Goal: Task Accomplishment & Management: Manage account settings

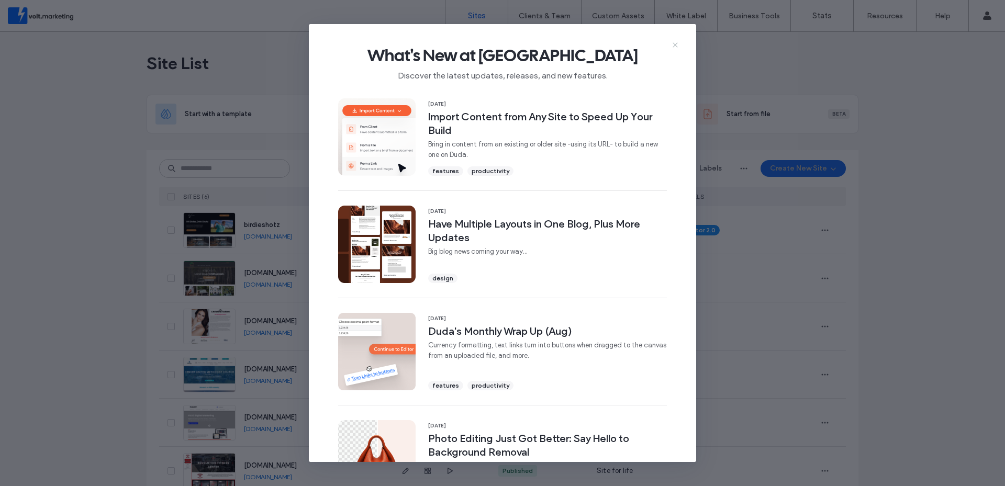
click at [675, 42] on icon at bounding box center [675, 45] width 8 height 8
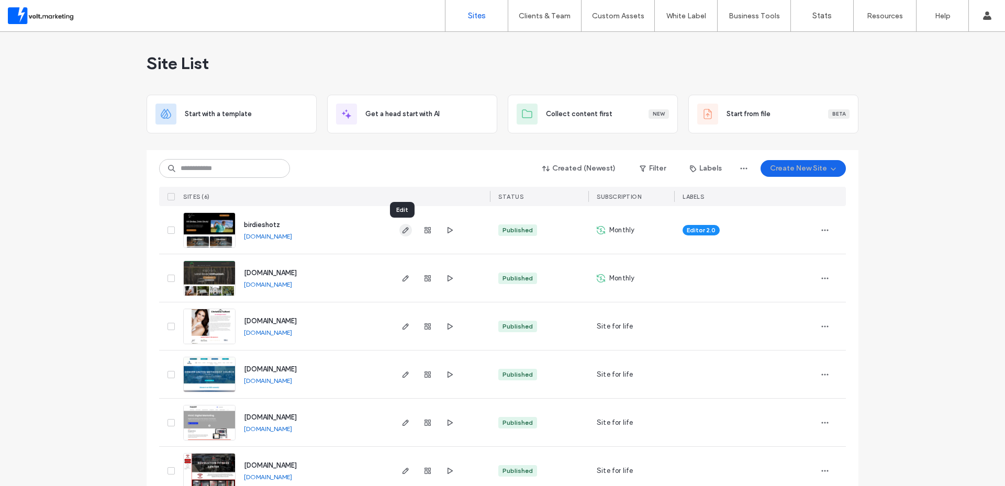
click at [402, 227] on icon "button" at bounding box center [406, 230] width 8 height 8
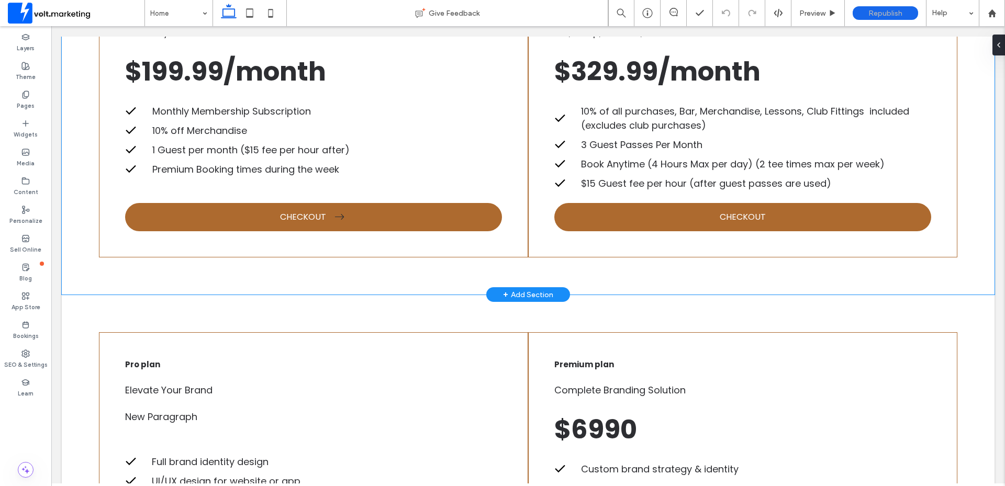
scroll to position [1598, 0]
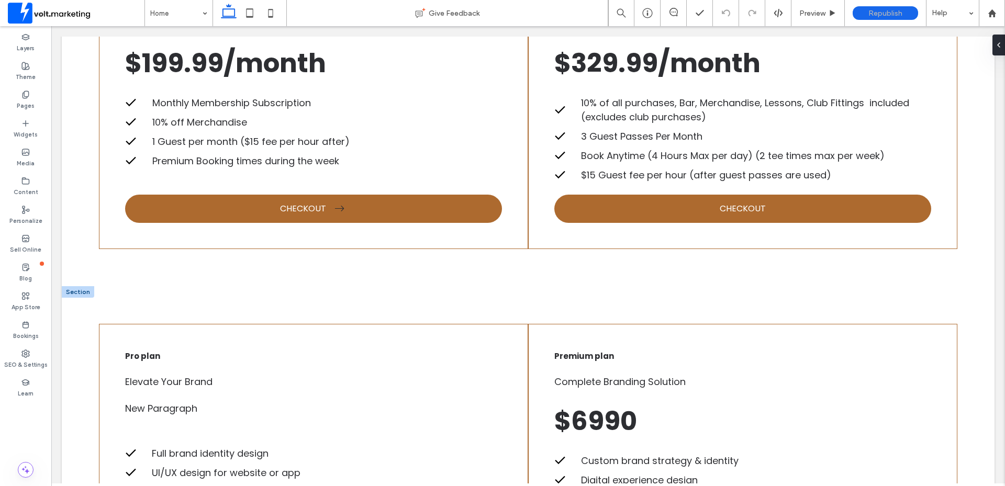
click at [76, 289] on div at bounding box center [78, 292] width 32 height 12
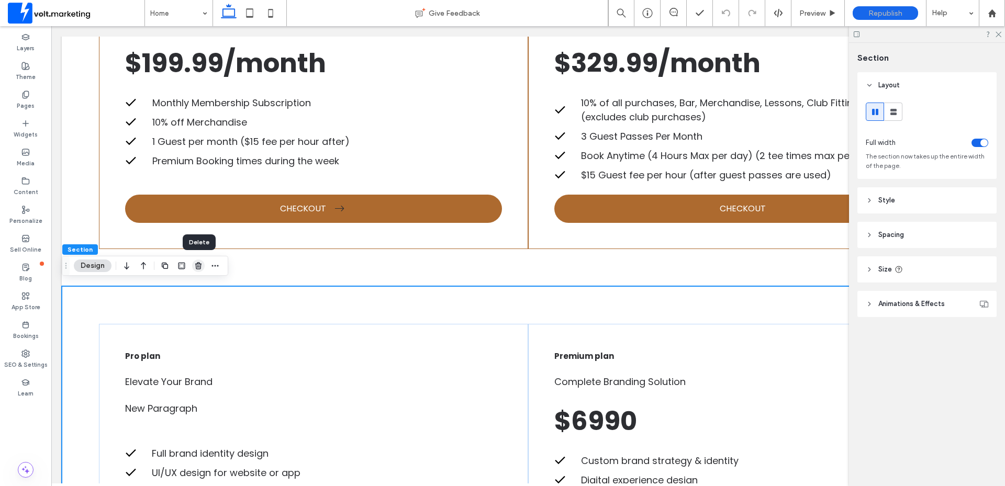
click at [196, 266] on use "button" at bounding box center [198, 265] width 6 height 7
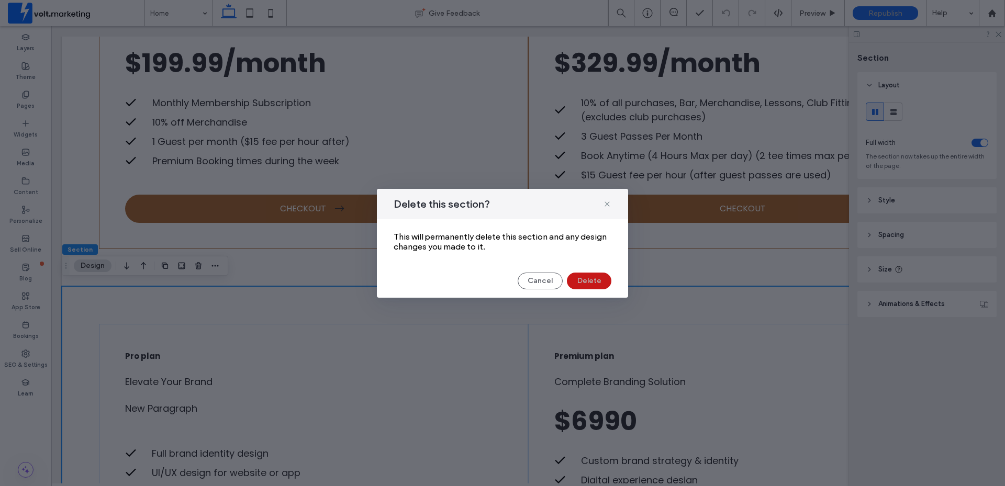
click at [586, 282] on button "Delete" at bounding box center [589, 281] width 45 height 17
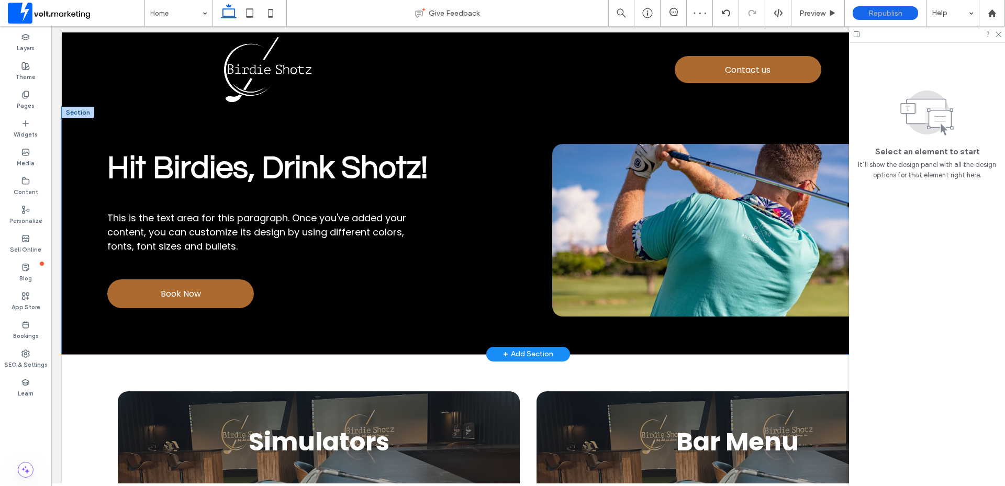
scroll to position [0, 0]
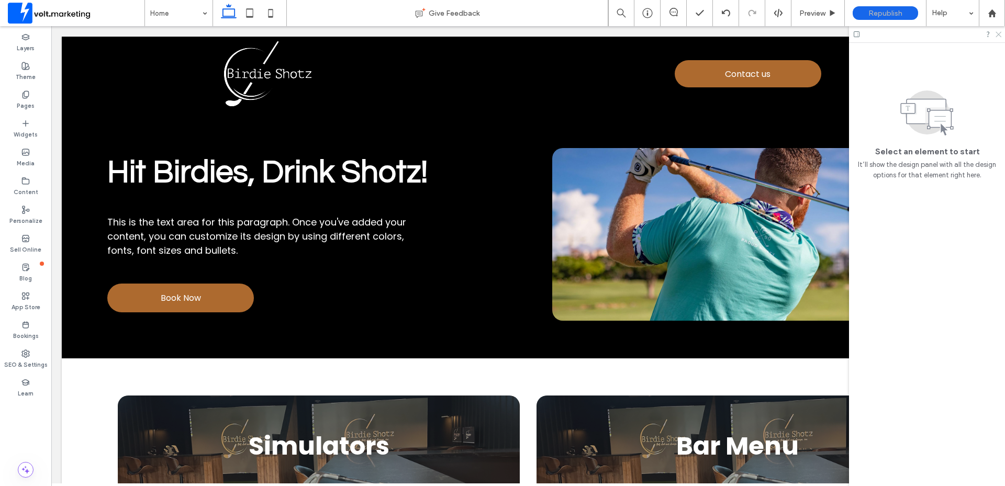
click at [998, 35] on icon at bounding box center [998, 33] width 7 height 7
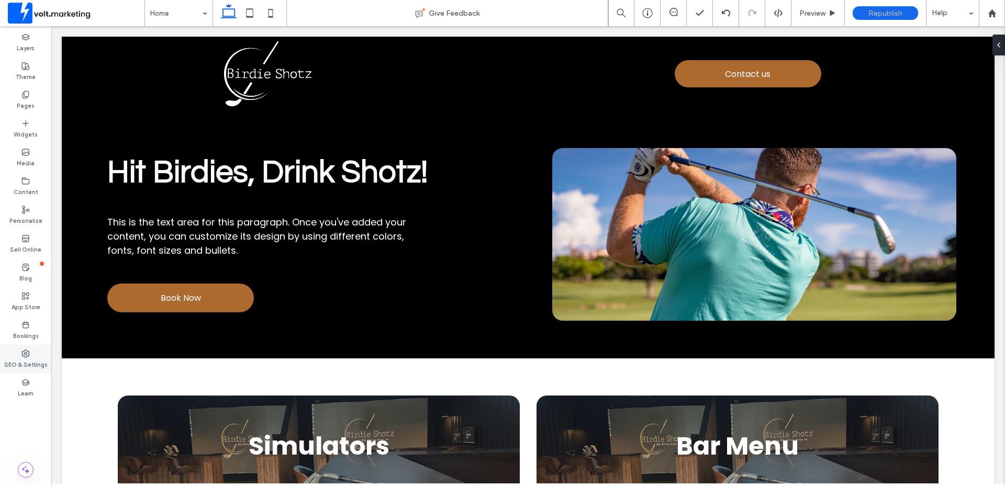
click at [30, 359] on label "SEO & Settings" at bounding box center [25, 364] width 43 height 12
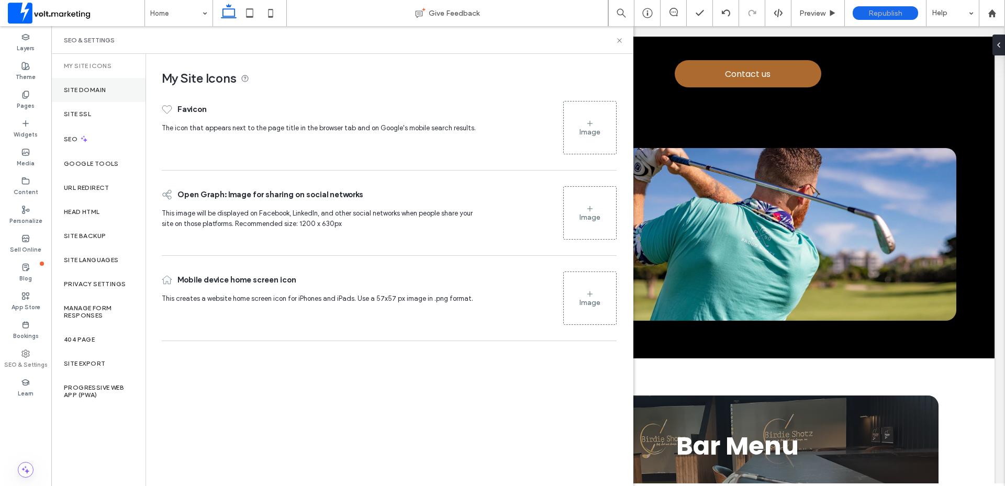
click at [91, 95] on div "Site Domain" at bounding box center [98, 90] width 94 height 24
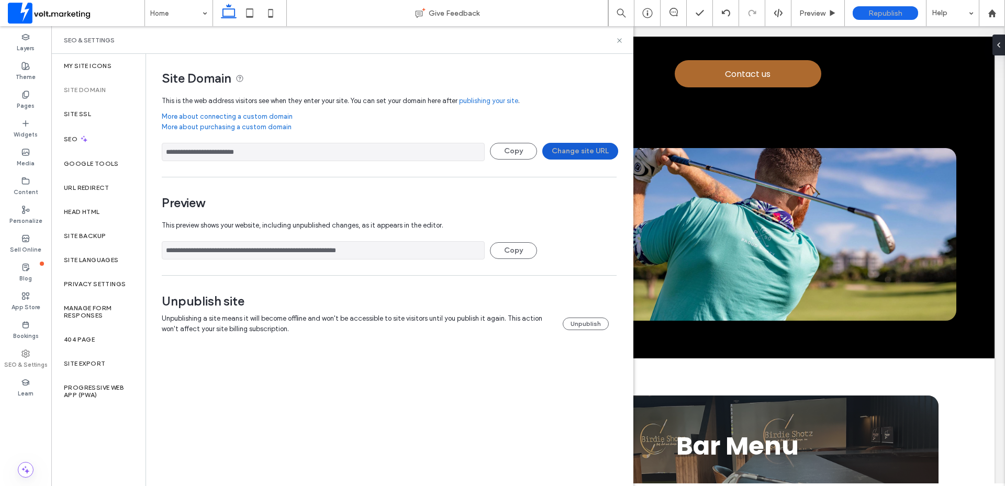
click at [582, 149] on button "Change site URL" at bounding box center [580, 151] width 76 height 17
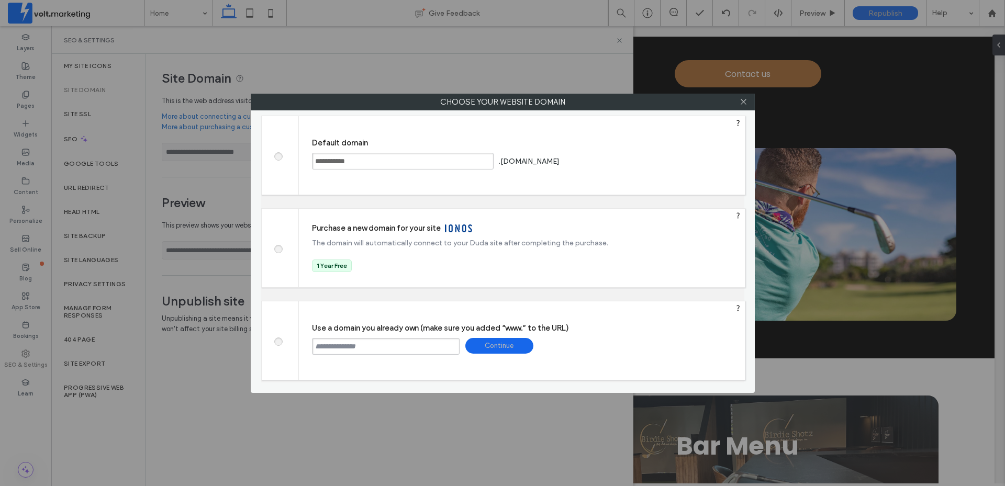
click at [341, 345] on input "text" at bounding box center [386, 346] width 148 height 17
type input "**********"
click at [491, 347] on div "Continue" at bounding box center [499, 346] width 68 height 16
type input "**********"
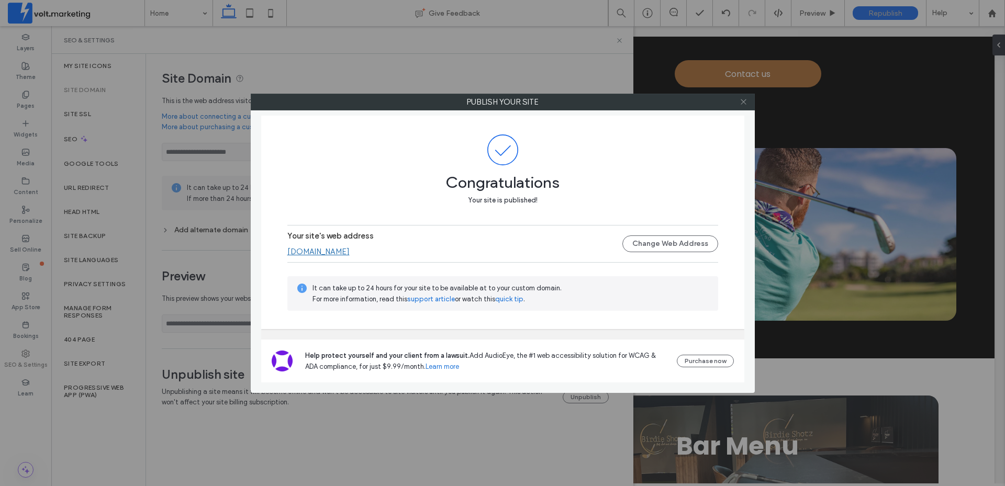
click at [743, 102] on icon at bounding box center [744, 102] width 8 height 8
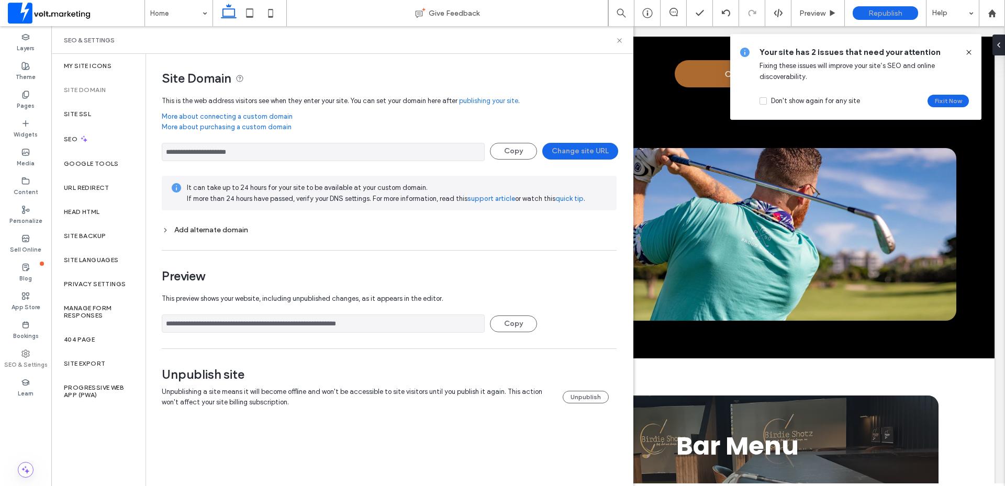
drag, startPoint x: 967, startPoint y: 51, endPoint x: 835, endPoint y: 17, distance: 136.9
click at [967, 51] on icon at bounding box center [969, 52] width 8 height 8
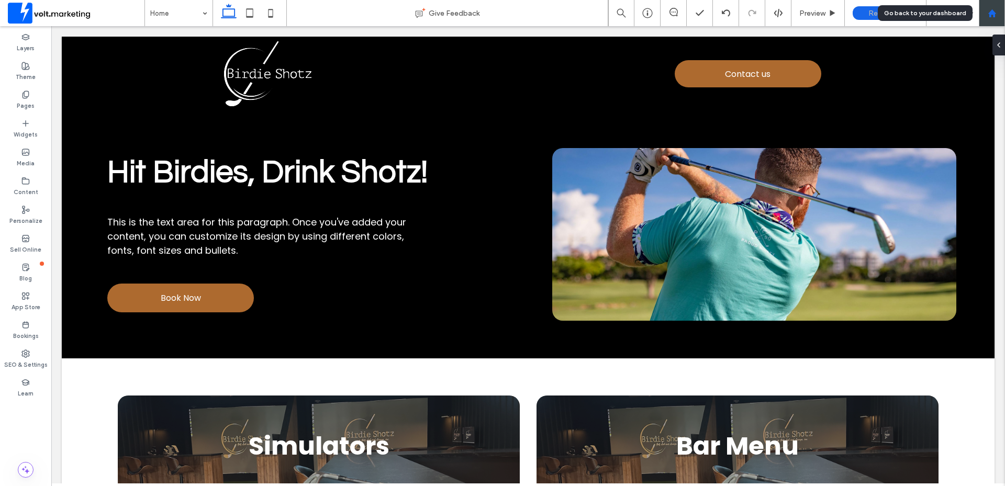
click at [987, 14] on div at bounding box center [992, 13] width 25 height 9
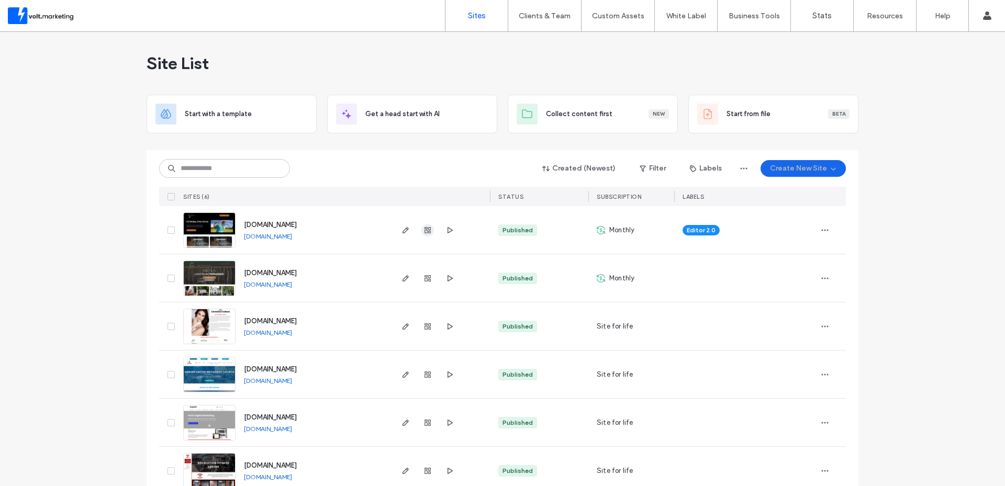
click at [426, 229] on icon "button" at bounding box center [428, 230] width 8 height 8
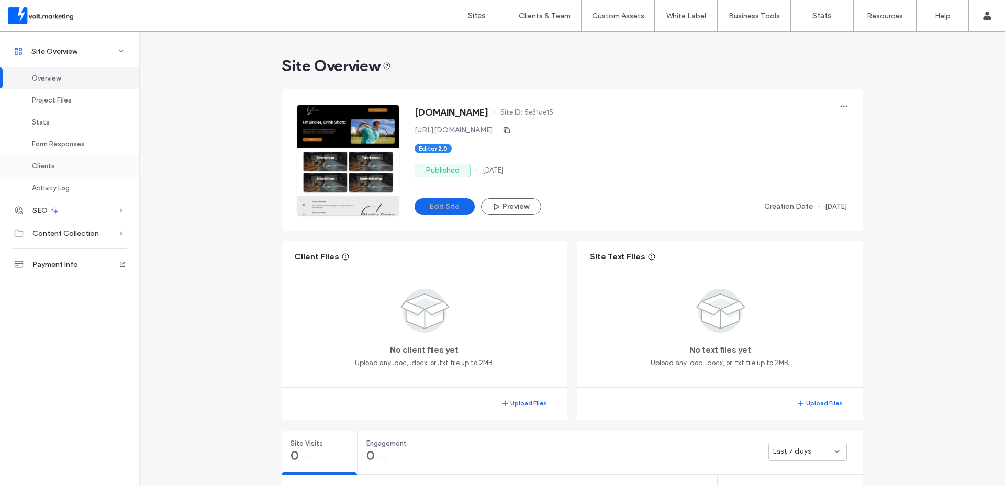
click at [52, 163] on span "Clients" at bounding box center [43, 166] width 23 height 8
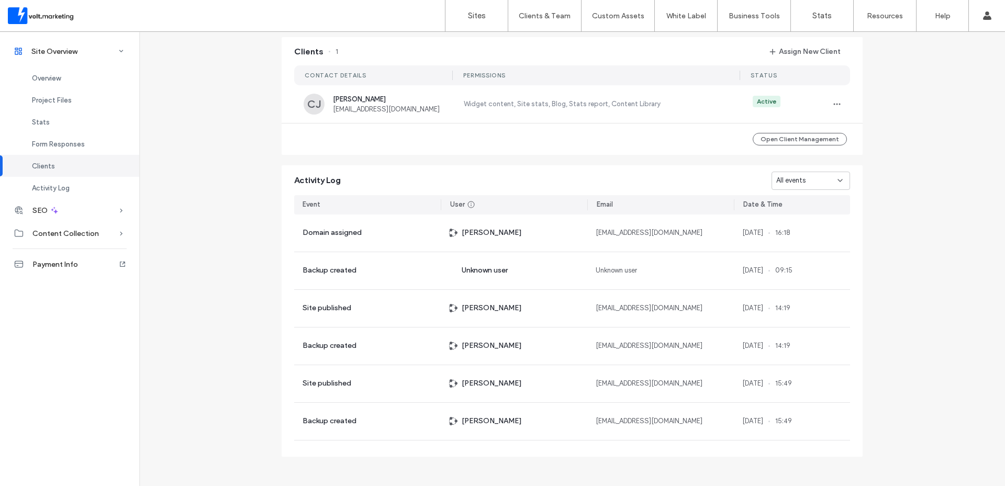
scroll to position [855, 0]
click at [833, 103] on icon "button" at bounding box center [837, 103] width 8 height 8
click at [857, 130] on span "Edit Permissions" at bounding box center [872, 131] width 50 height 10
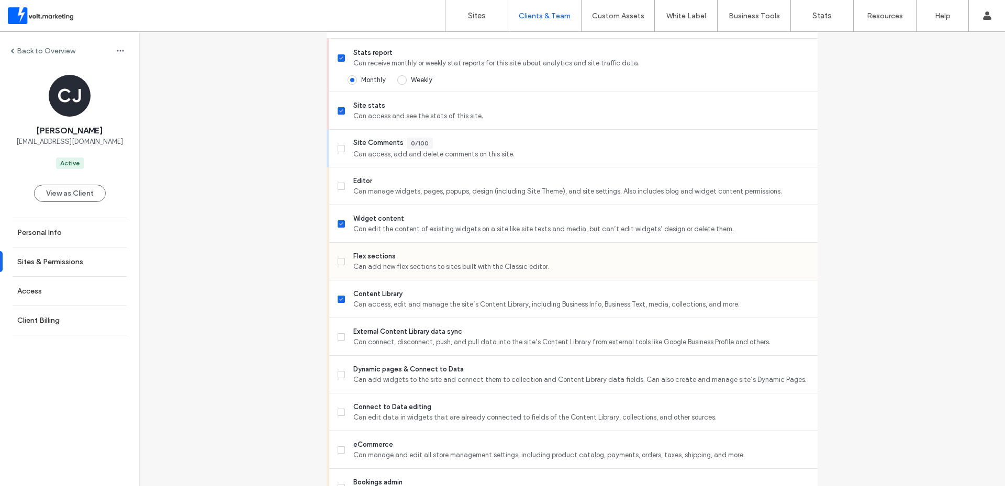
scroll to position [314, 0]
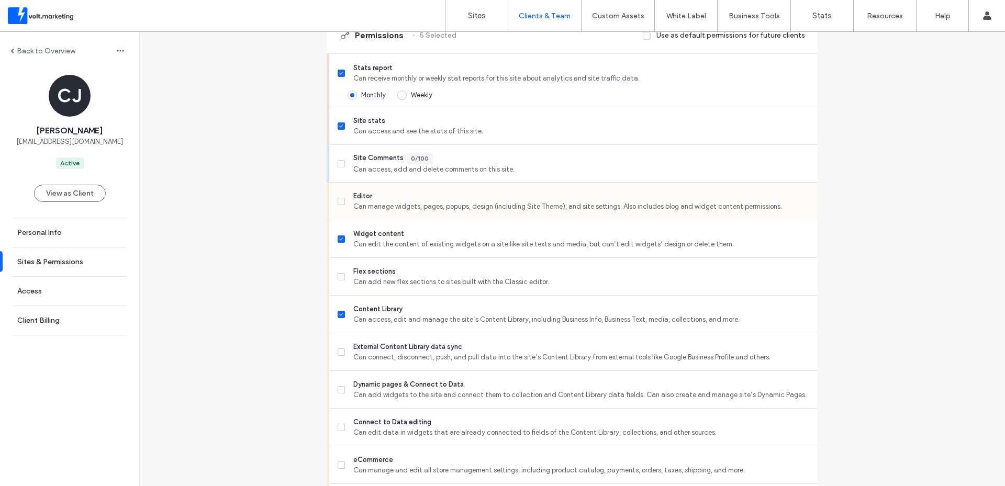
click at [339, 201] on icon at bounding box center [341, 201] width 4 height 3
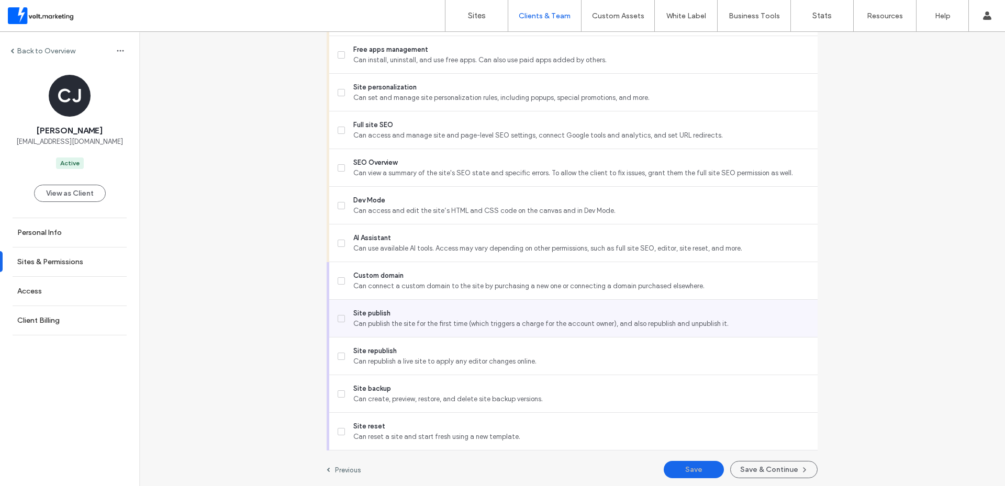
scroll to position [878, 0]
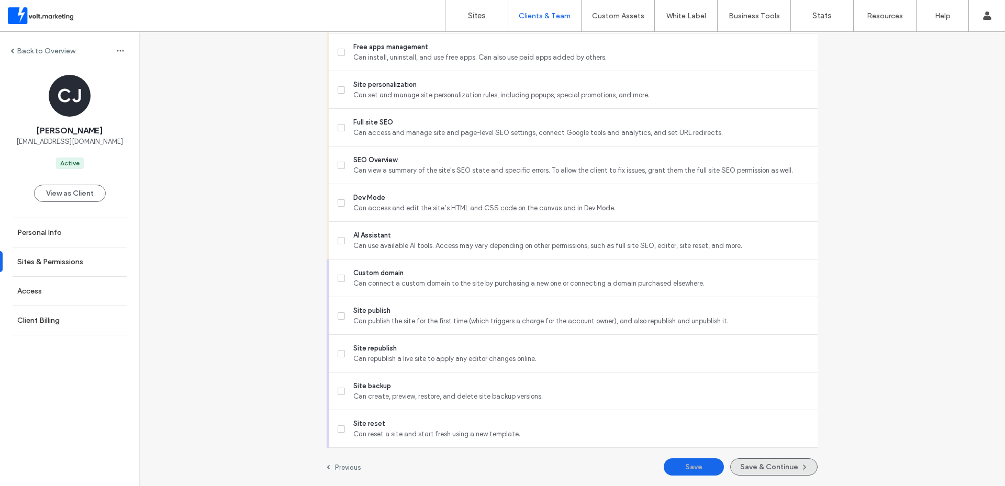
click at [790, 462] on button "Save & Continue" at bounding box center [773, 467] width 87 height 17
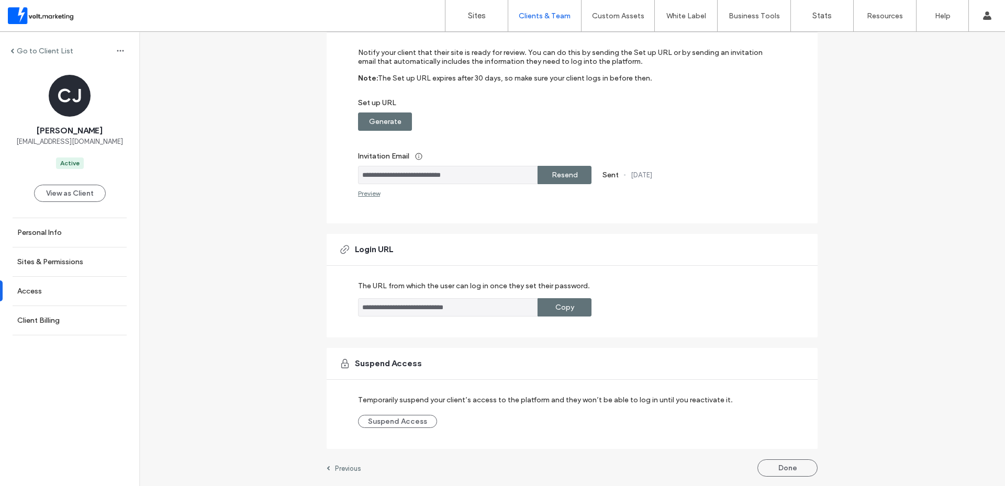
scroll to position [113, 0]
click at [792, 468] on button "Done" at bounding box center [788, 467] width 60 height 17
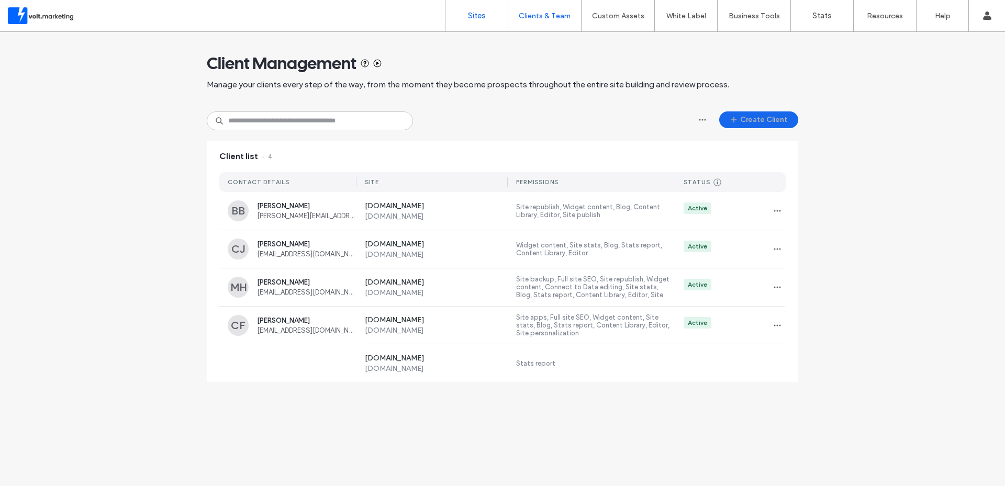
click at [486, 15] on link "Sites" at bounding box center [477, 15] width 62 height 31
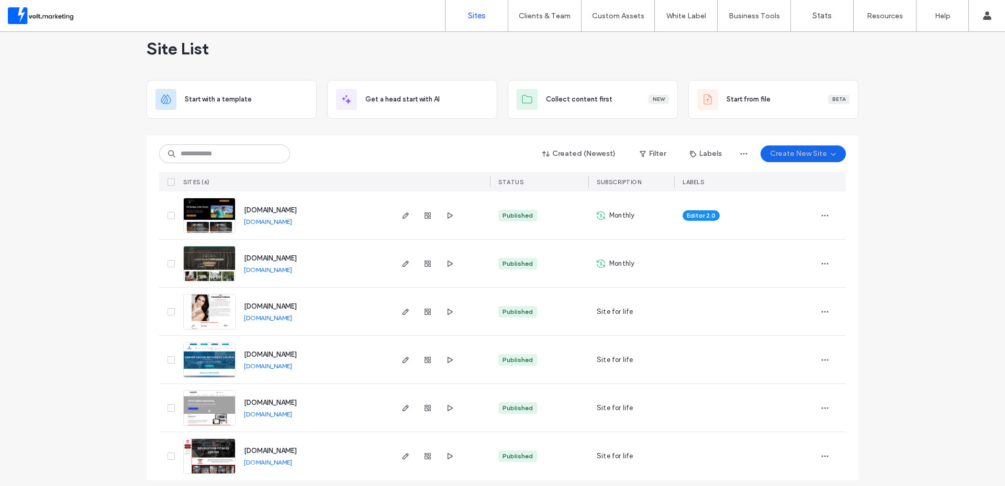
scroll to position [21, 0]
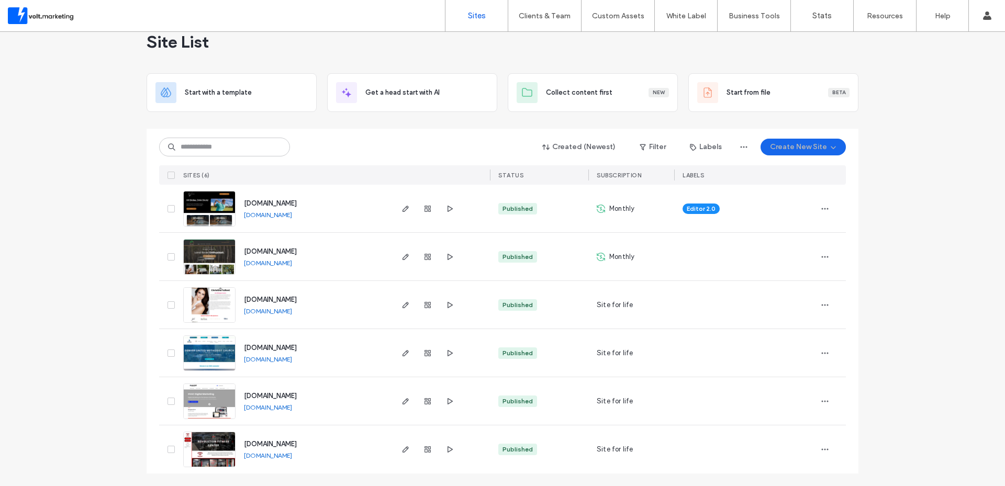
click at [292, 311] on link "[DOMAIN_NAME]" at bounding box center [268, 311] width 48 height 8
click at [922, 134] on label "Sign Out" at bounding box center [918, 131] width 28 height 8
